Goal: Information Seeking & Learning: Find specific fact

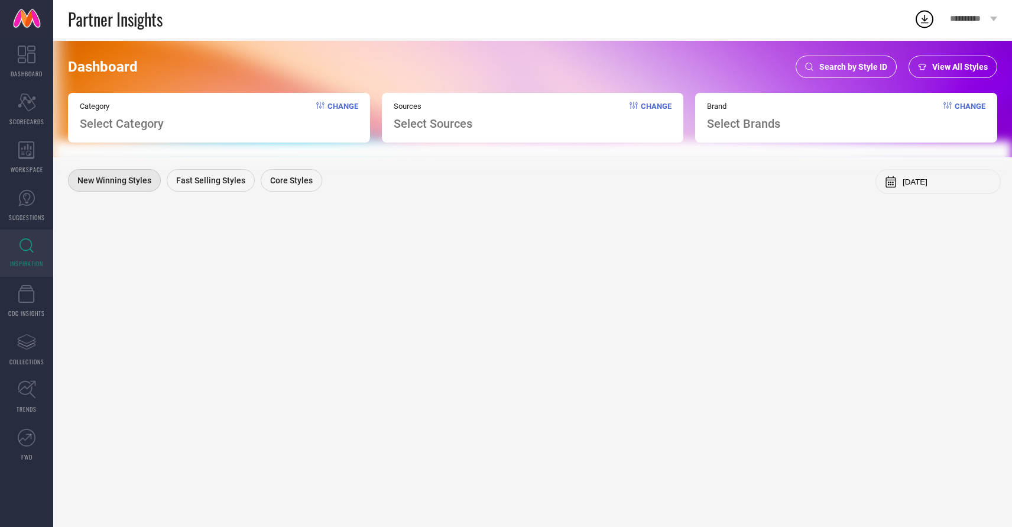
click at [842, 71] on span "Search by Style ID" at bounding box center [853, 66] width 68 height 9
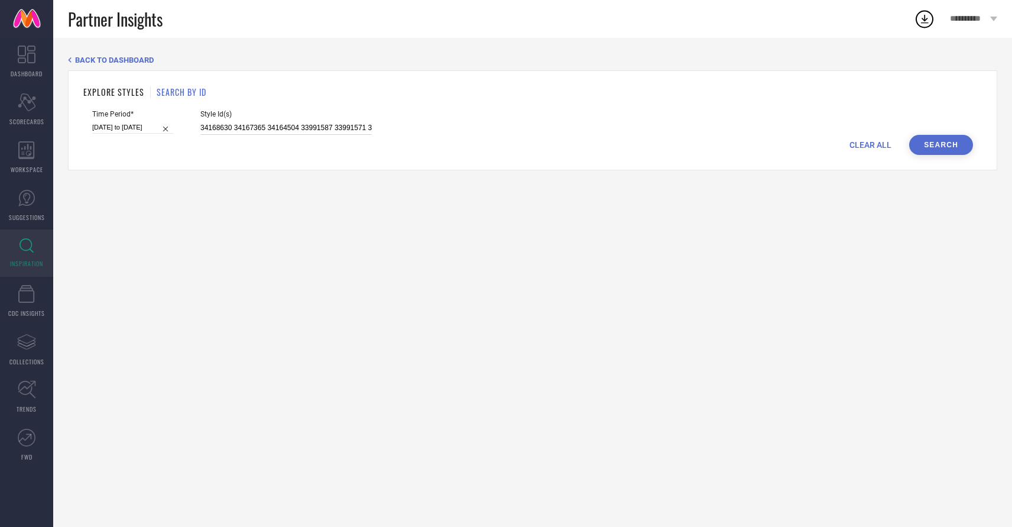
click at [253, 126] on input "34168630 34167365 34164504 33991587 33991571 33991560 33991559 33991533 3399148…" at bounding box center [285, 128] width 171 height 14
paste input "6238528 36238521 36238517 36238512 36238504 36238522 36238526 36238518 36238531"
type input "36238528 36238521 36238517 36238512 36238504 36238522 36238526 36238518 36238531"
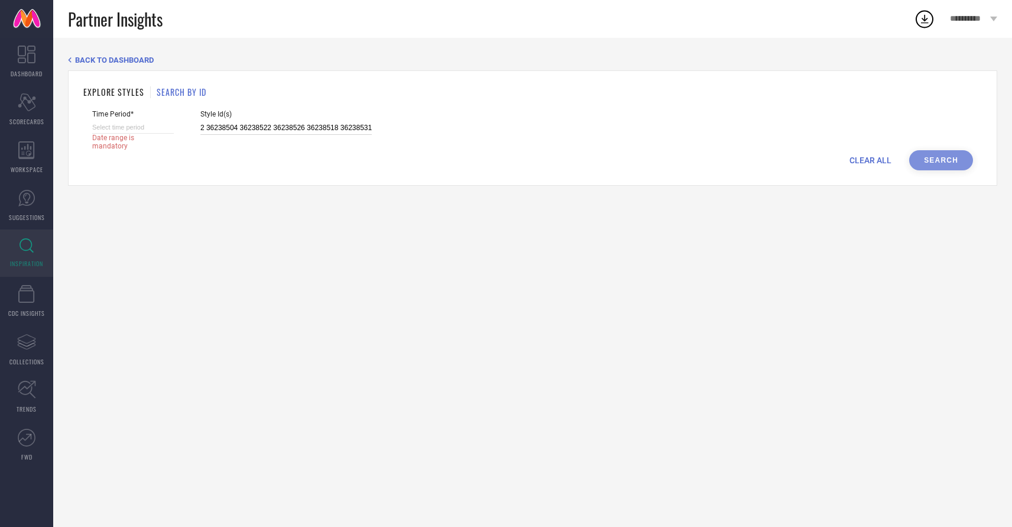
select select "7"
select select "2025"
select select "8"
select select "2025"
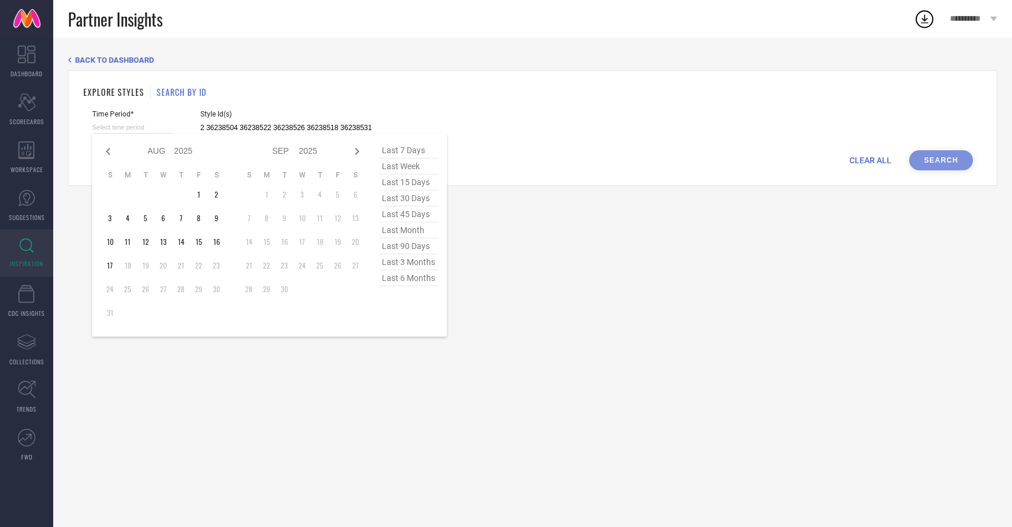
click at [135, 127] on input at bounding box center [133, 127] width 82 height 12
type input "36238528 36238521 36238517 36238512 36238504 36238522 36238526 36238518 36238531"
click at [408, 281] on span "last 6 months" at bounding box center [408, 278] width 59 height 16
type input "[DATE] to [DATE]"
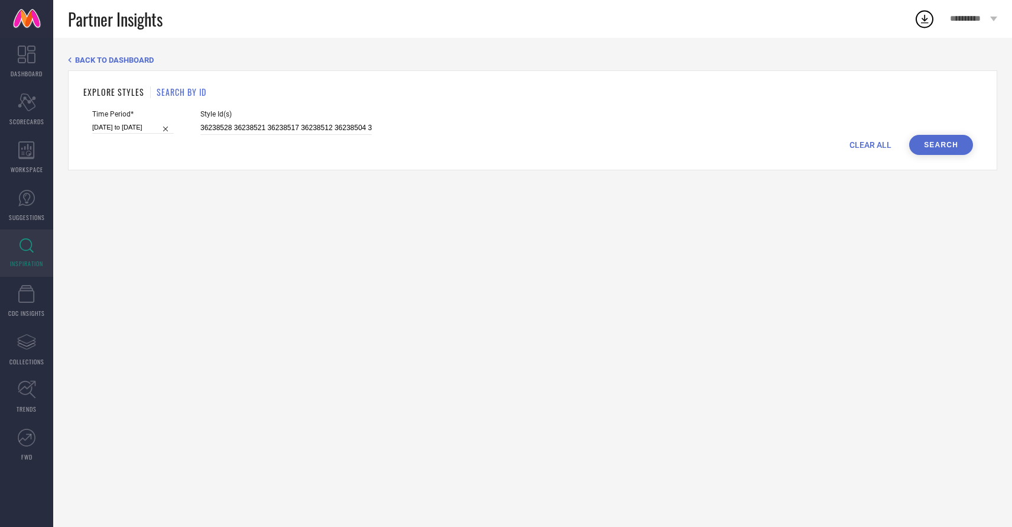
click at [946, 148] on button "Search" at bounding box center [941, 145] width 64 height 20
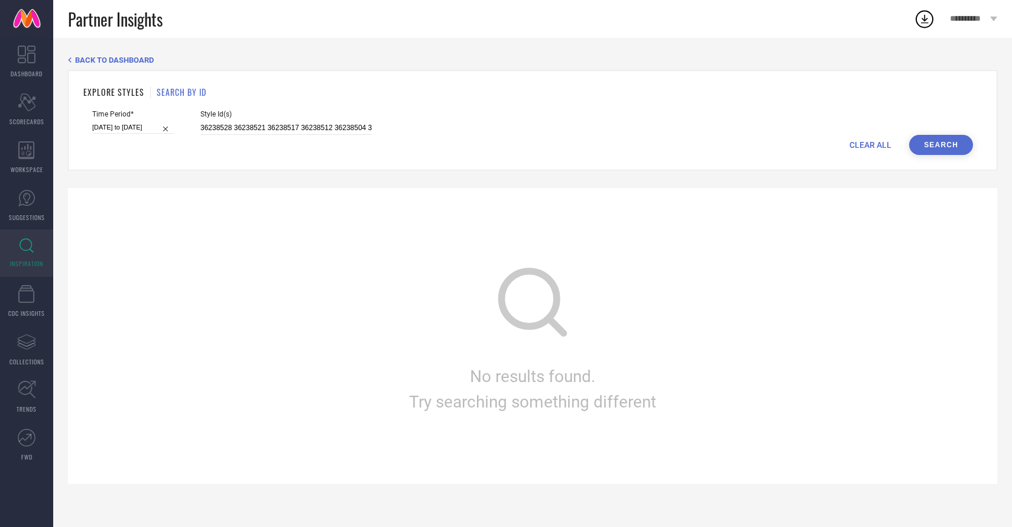
click at [922, 139] on button "Search" at bounding box center [941, 145] width 64 height 20
